Goal: Information Seeking & Learning: Learn about a topic

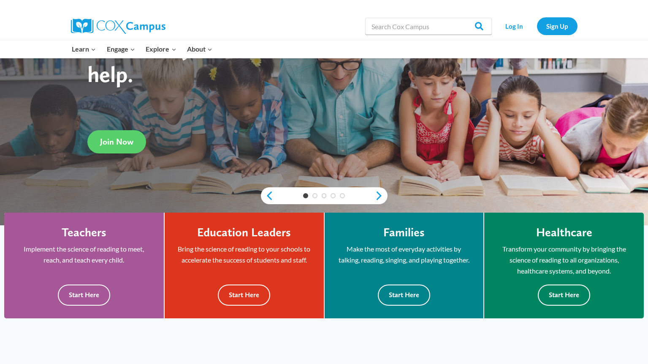
scroll to position [127, 0]
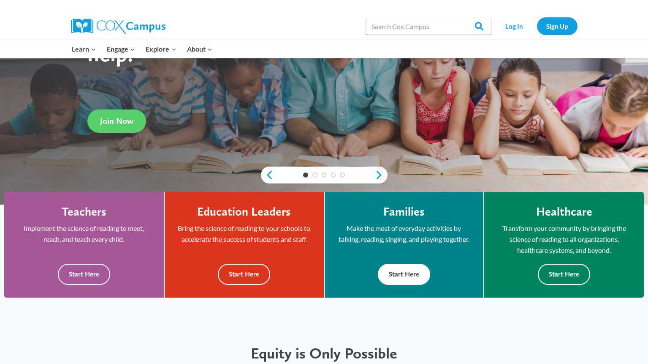
click at [403, 272] on button "Start Here" at bounding box center [404, 274] width 52 height 21
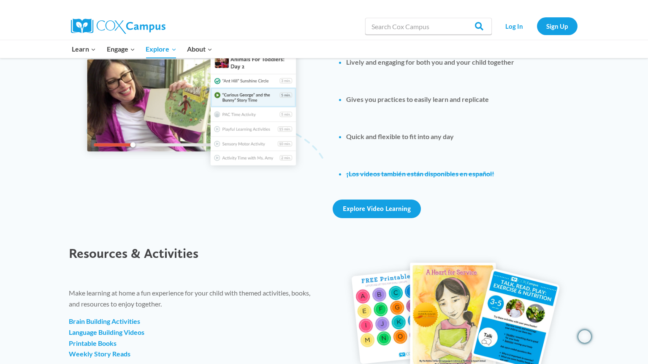
scroll to position [802, 0]
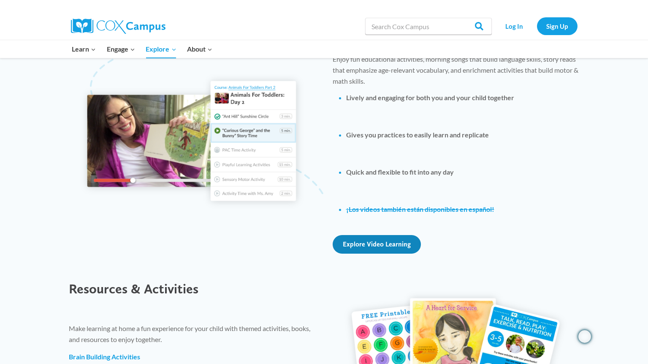
click at [371, 247] on span "Explore Video Learning" at bounding box center [377, 244] width 68 height 8
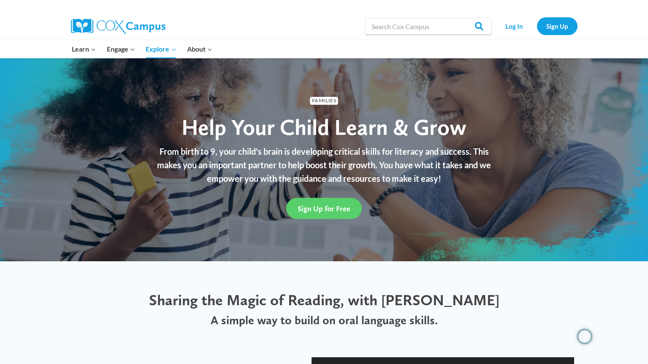
scroll to position [0, 0]
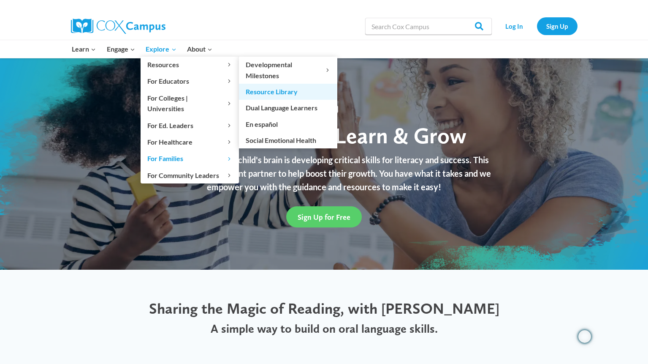
click at [251, 90] on link "Resource Library" at bounding box center [288, 92] width 98 height 16
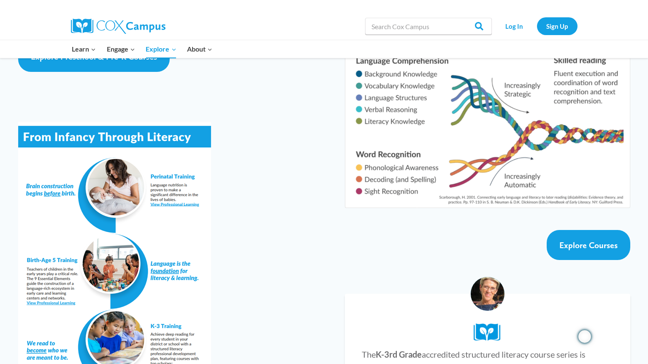
scroll to position [1436, 0]
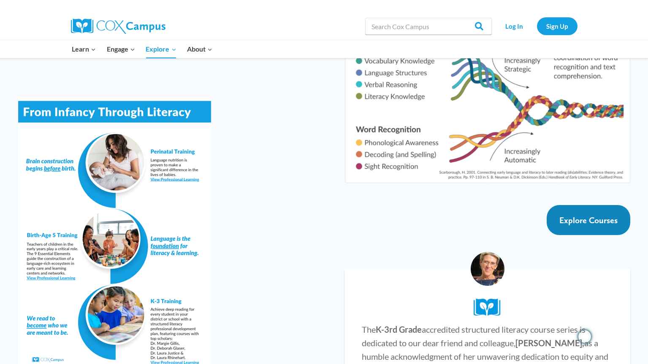
click at [601, 215] on span "Explore Courses" at bounding box center [589, 220] width 58 height 10
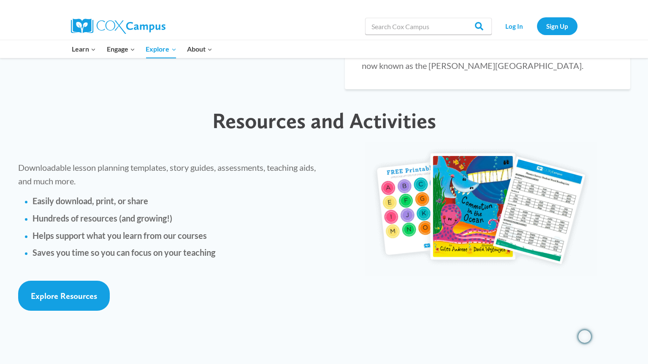
scroll to position [1816, 0]
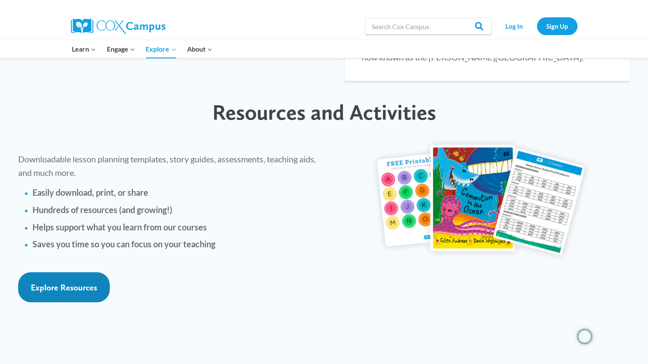
click at [63, 282] on span "Explore Resources" at bounding box center [64, 287] width 66 height 10
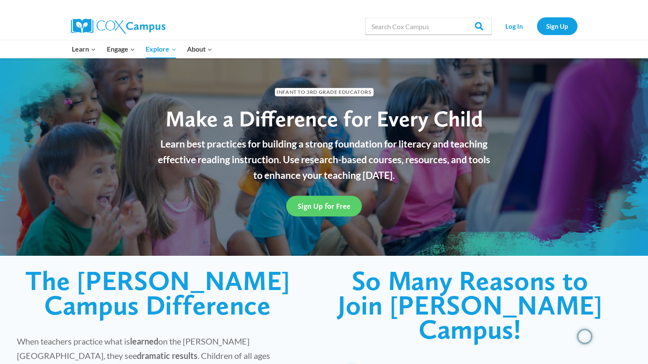
scroll to position [0, 0]
